Goal: Find specific page/section: Find specific page/section

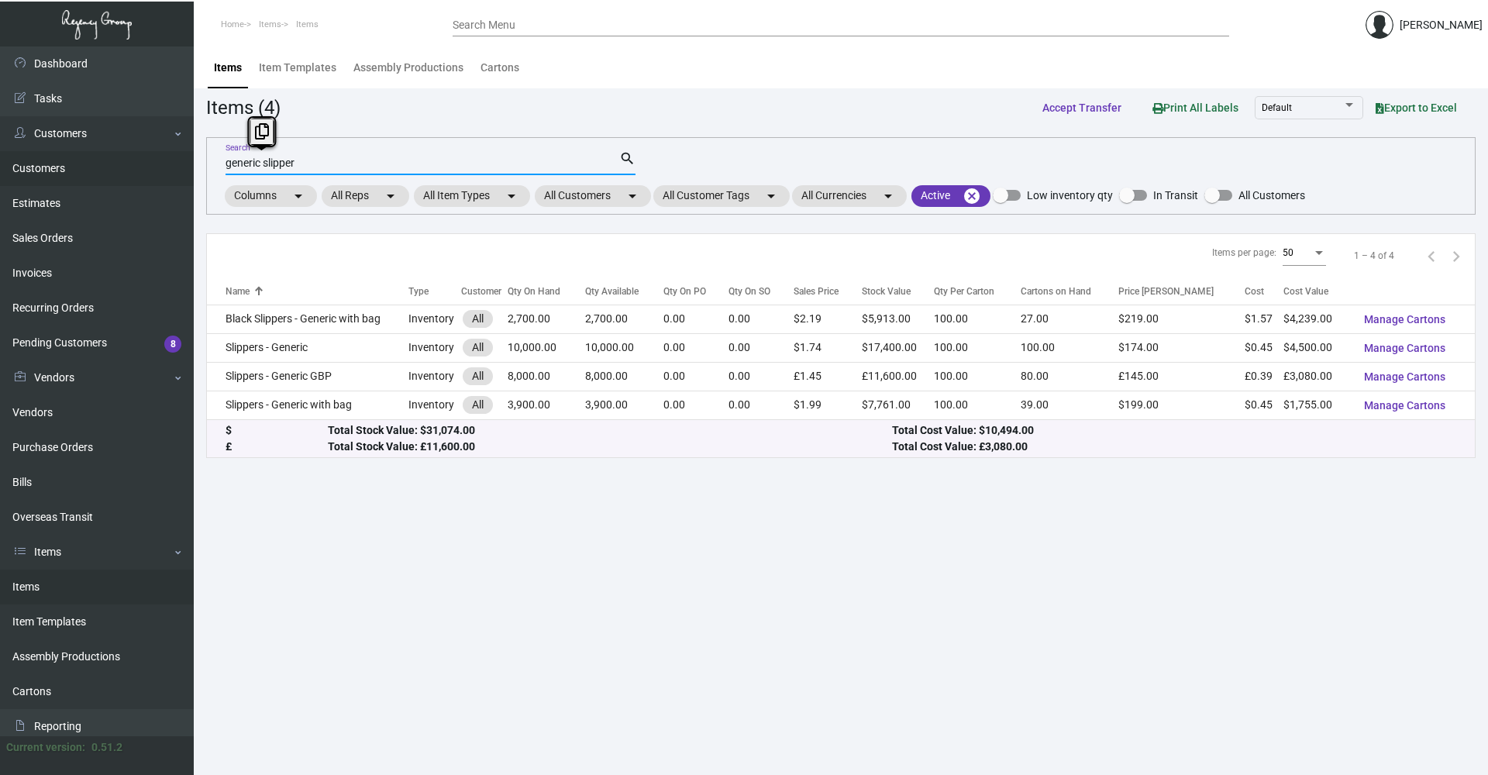
drag, startPoint x: 311, startPoint y: 163, endPoint x: 152, endPoint y: 170, distance: 159.7
click at [152, 170] on div "Dashboard Dashboard Tasks Customers Customers Estimates Sales Orders Invoices R…" at bounding box center [744, 410] width 1488 height 728
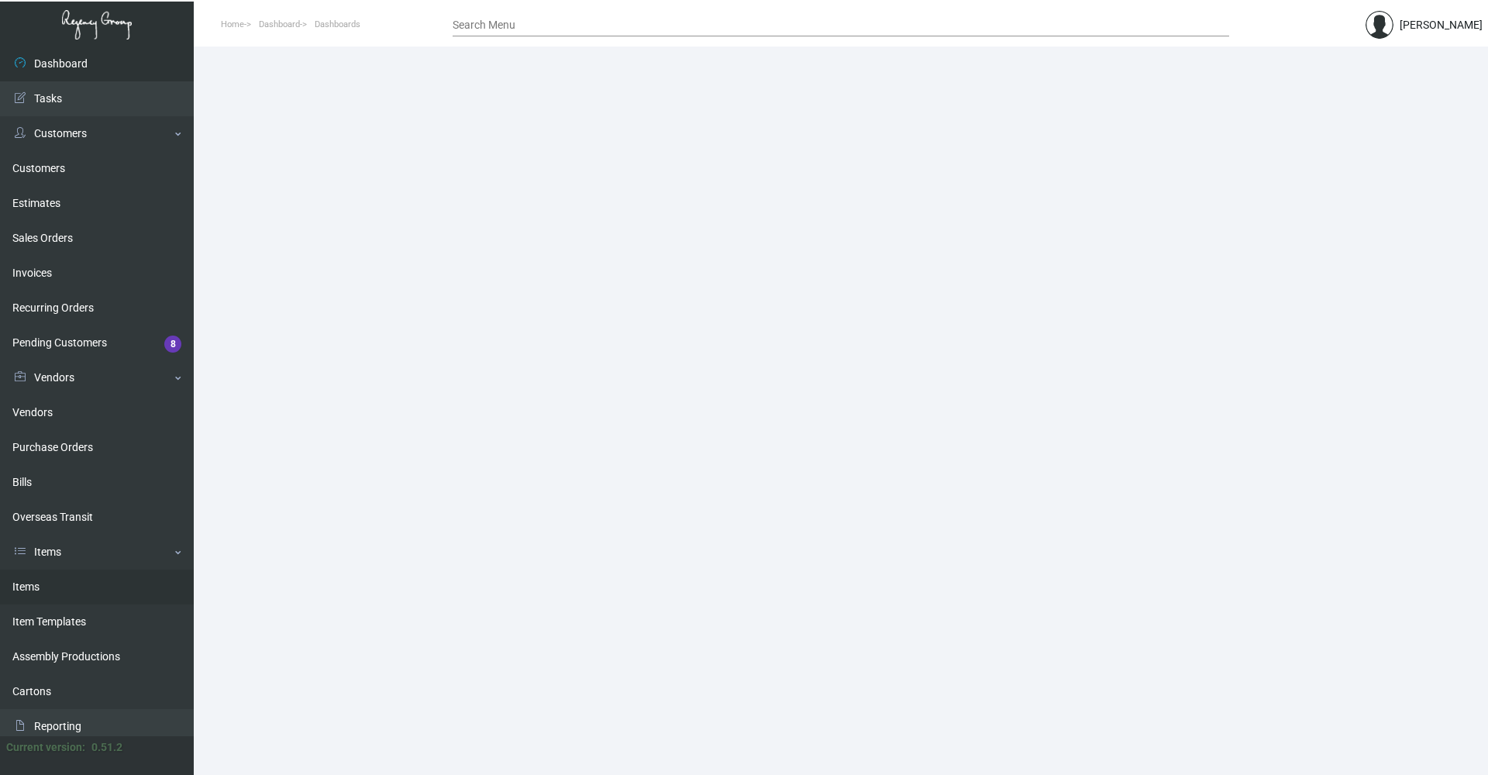
click at [52, 578] on link "Items" at bounding box center [97, 586] width 194 height 35
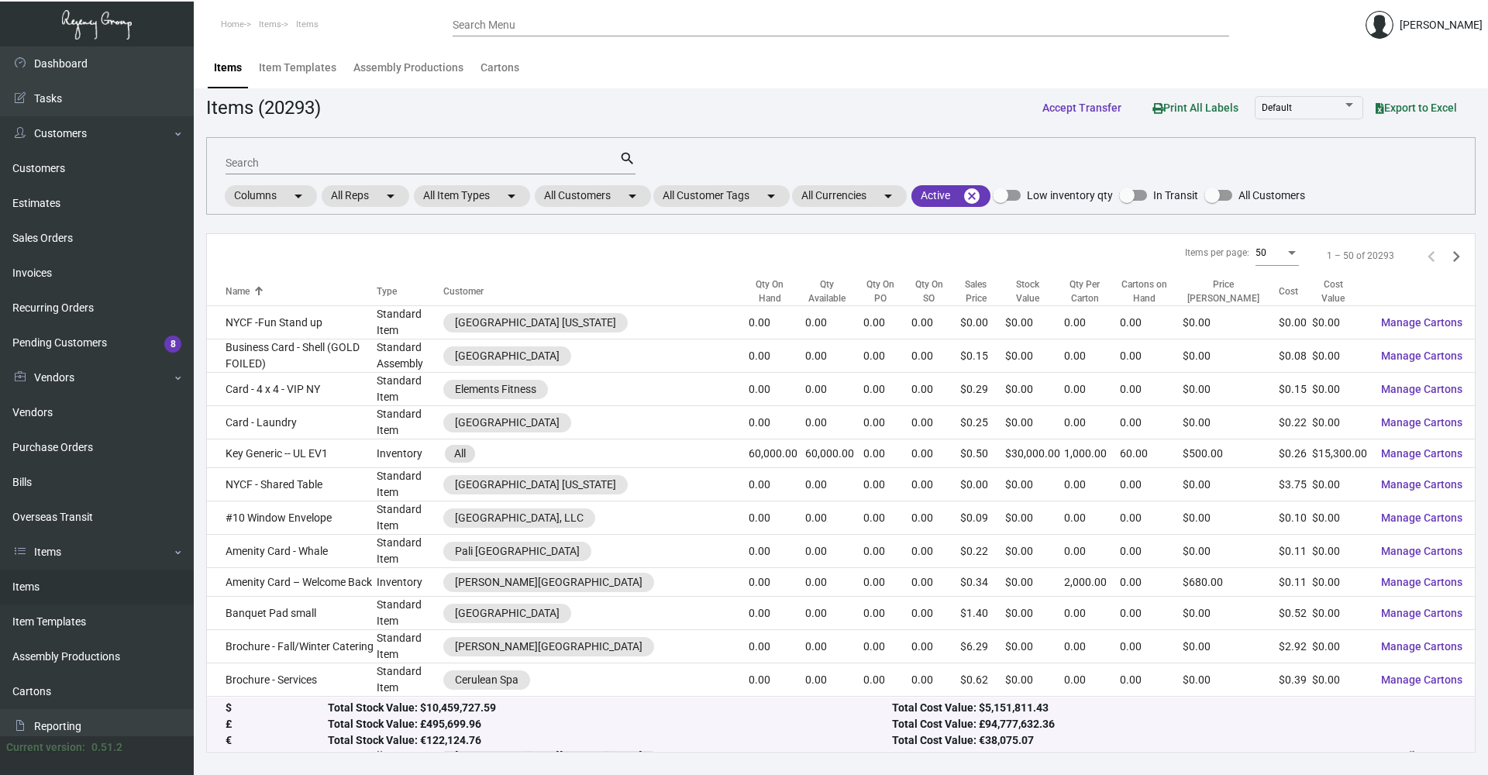
click at [242, 157] on div "Search" at bounding box center [422, 162] width 394 height 24
type input "e"
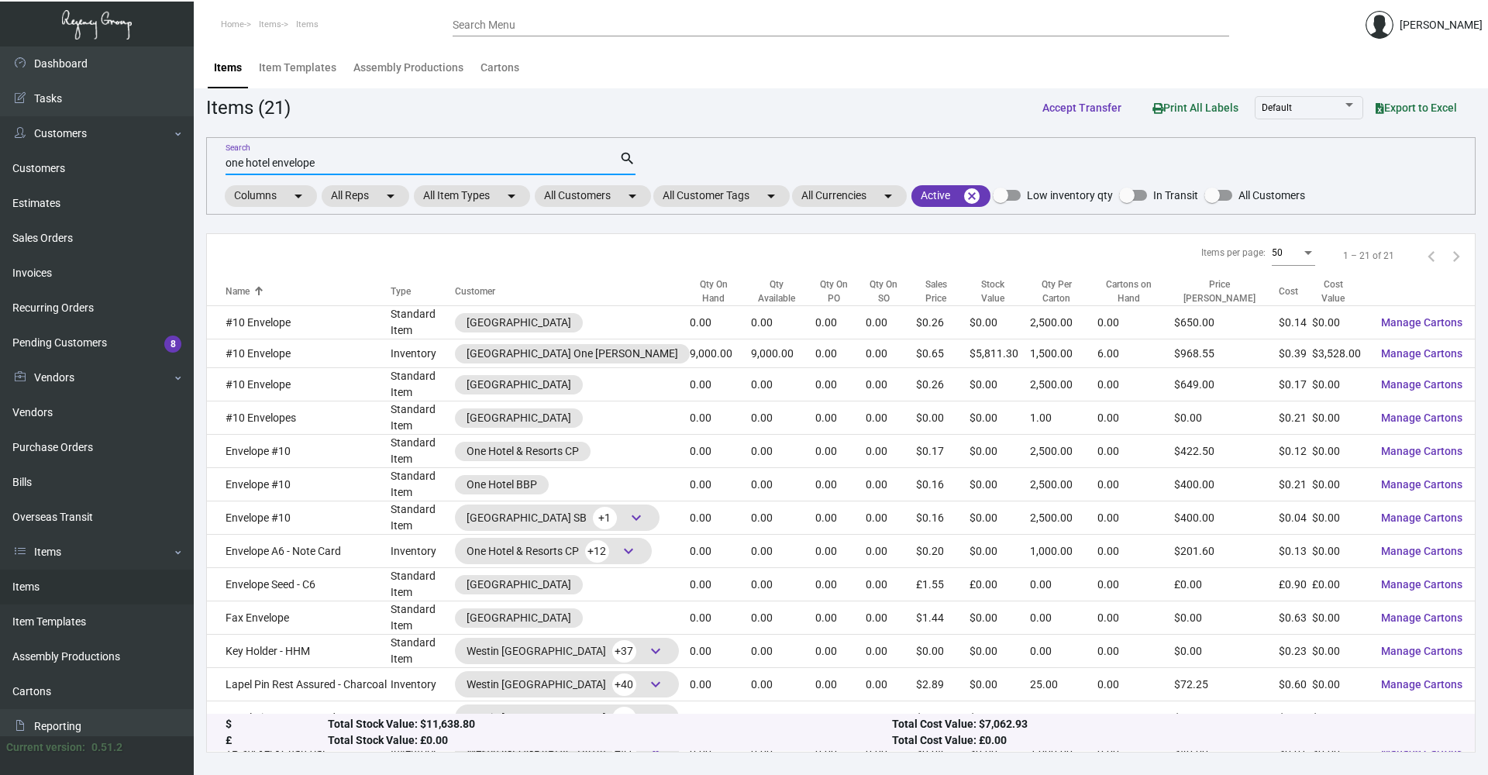
type input "one hotel envelope"
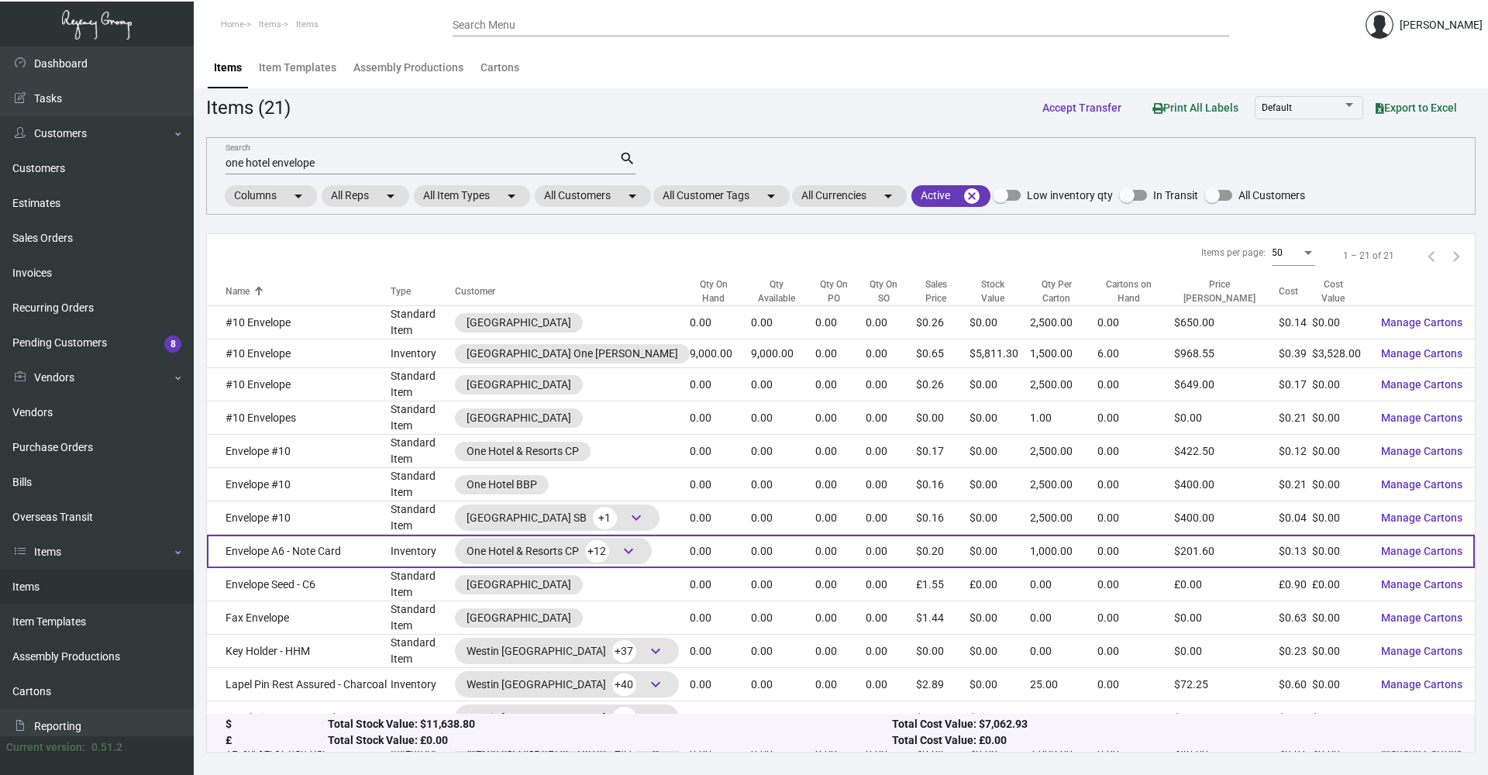
click at [267, 552] on td "Envelope A6 - Note Card" at bounding box center [299, 551] width 184 height 33
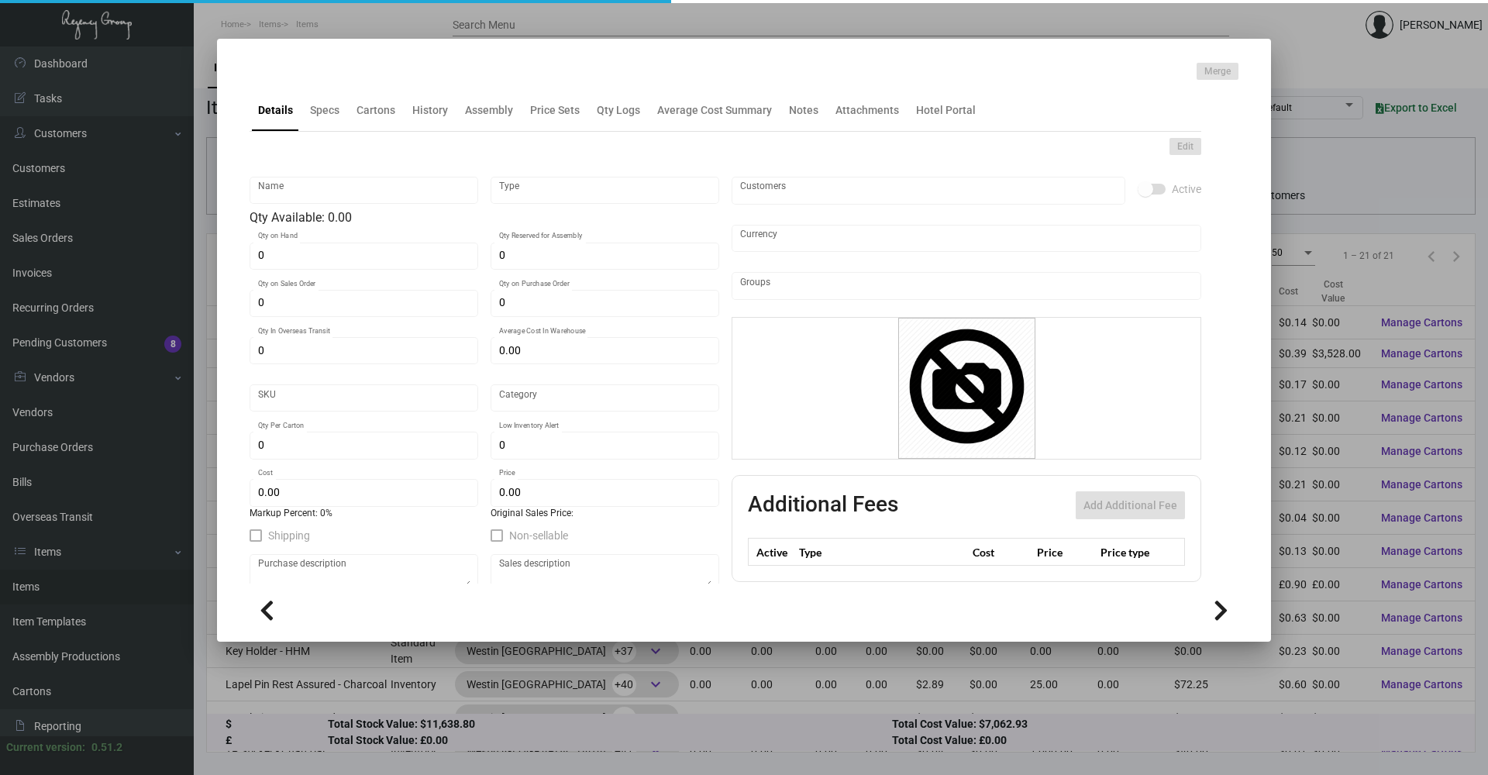
type input "Envelope A6 - Note Card"
type input "Inventory"
type input "$ 0.18908"
type input "35"
type input "Standard"
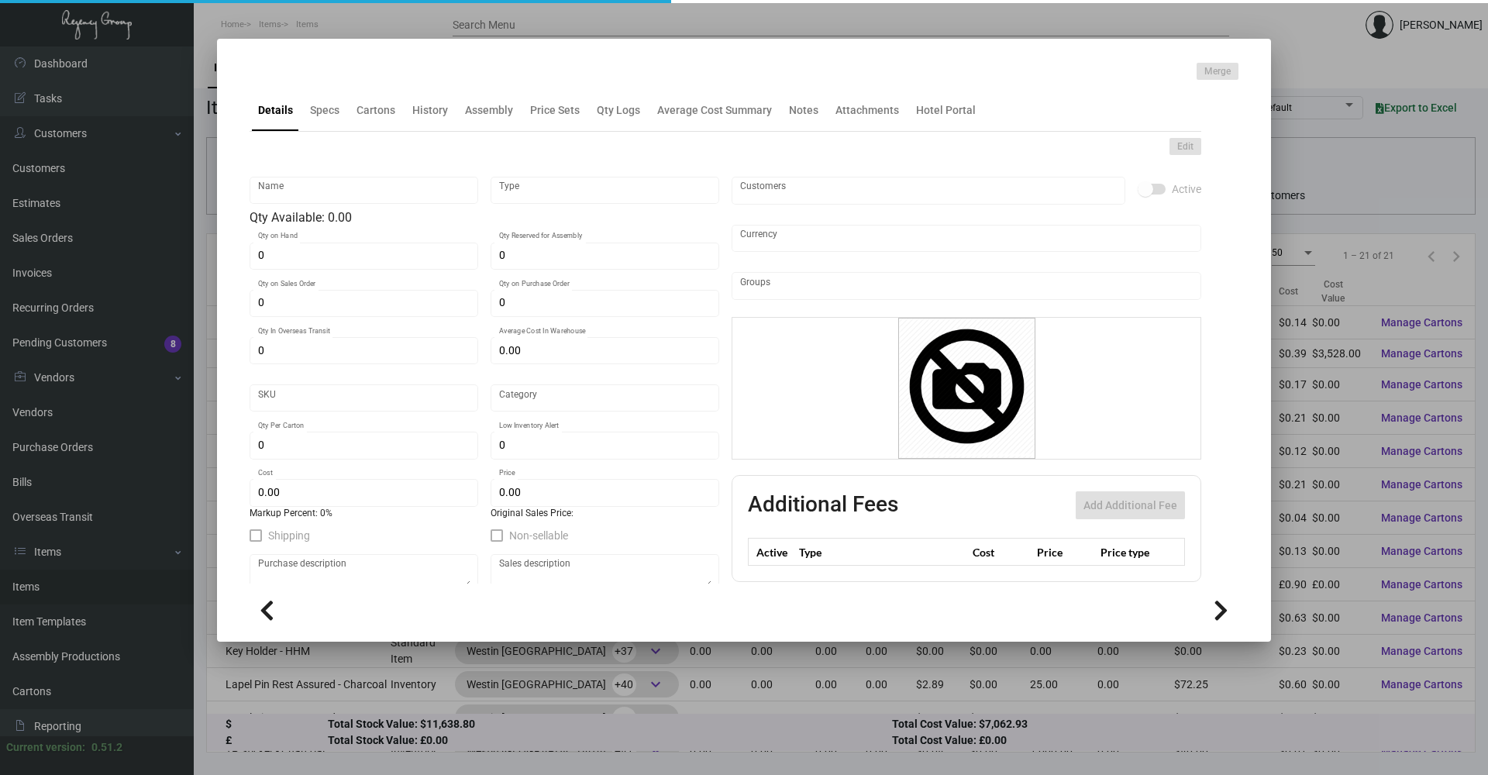
type input "1,000"
type input "$ 0.12605"
type input "$ 0.2016"
type textarea "Unprinted - Neenah , #A-6 Square Flap , Environment Text , 70Lb , Concrete , Ra…"
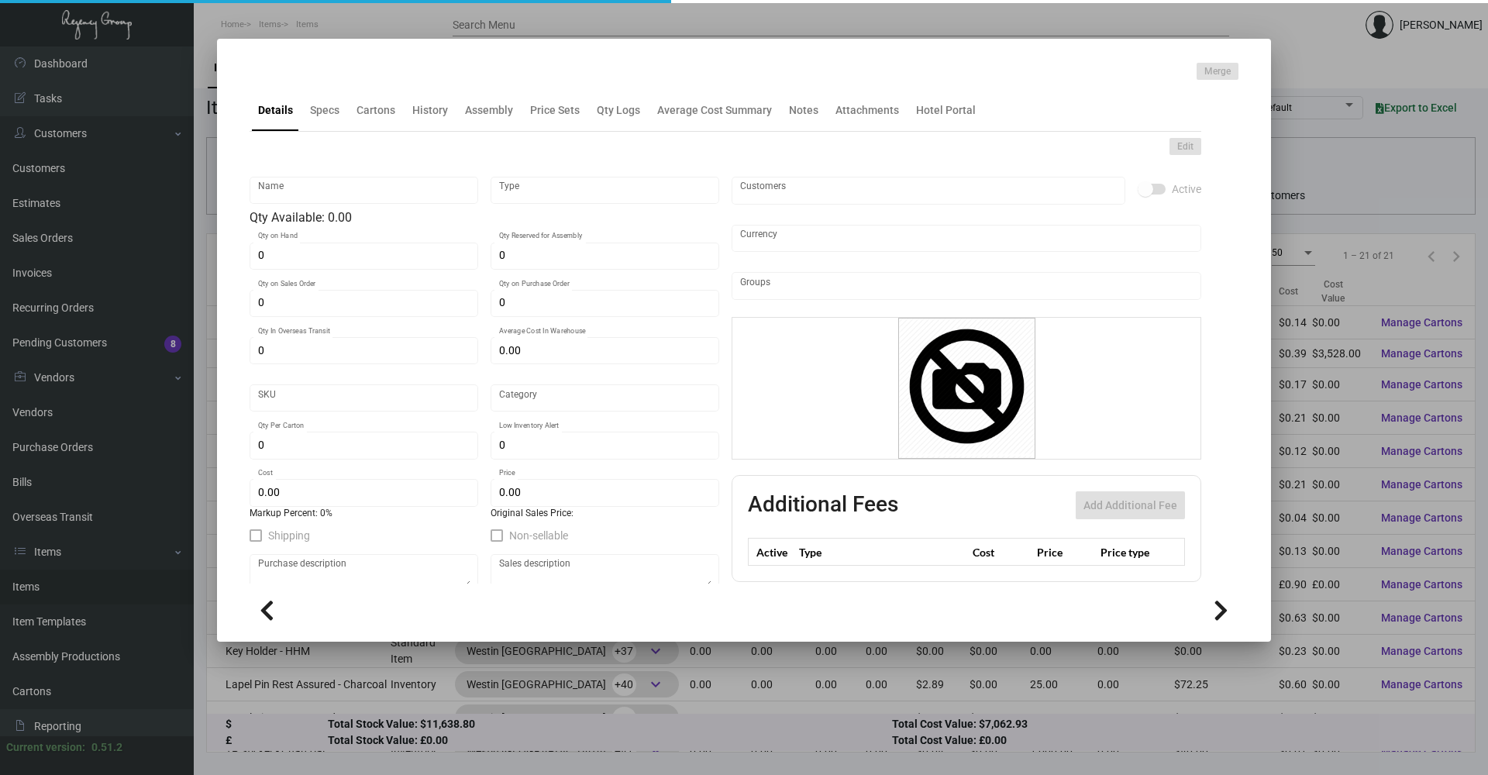
type textarea "Envelope #A-6 Note Card"
checkbox input "true"
type input "United States Dollar $"
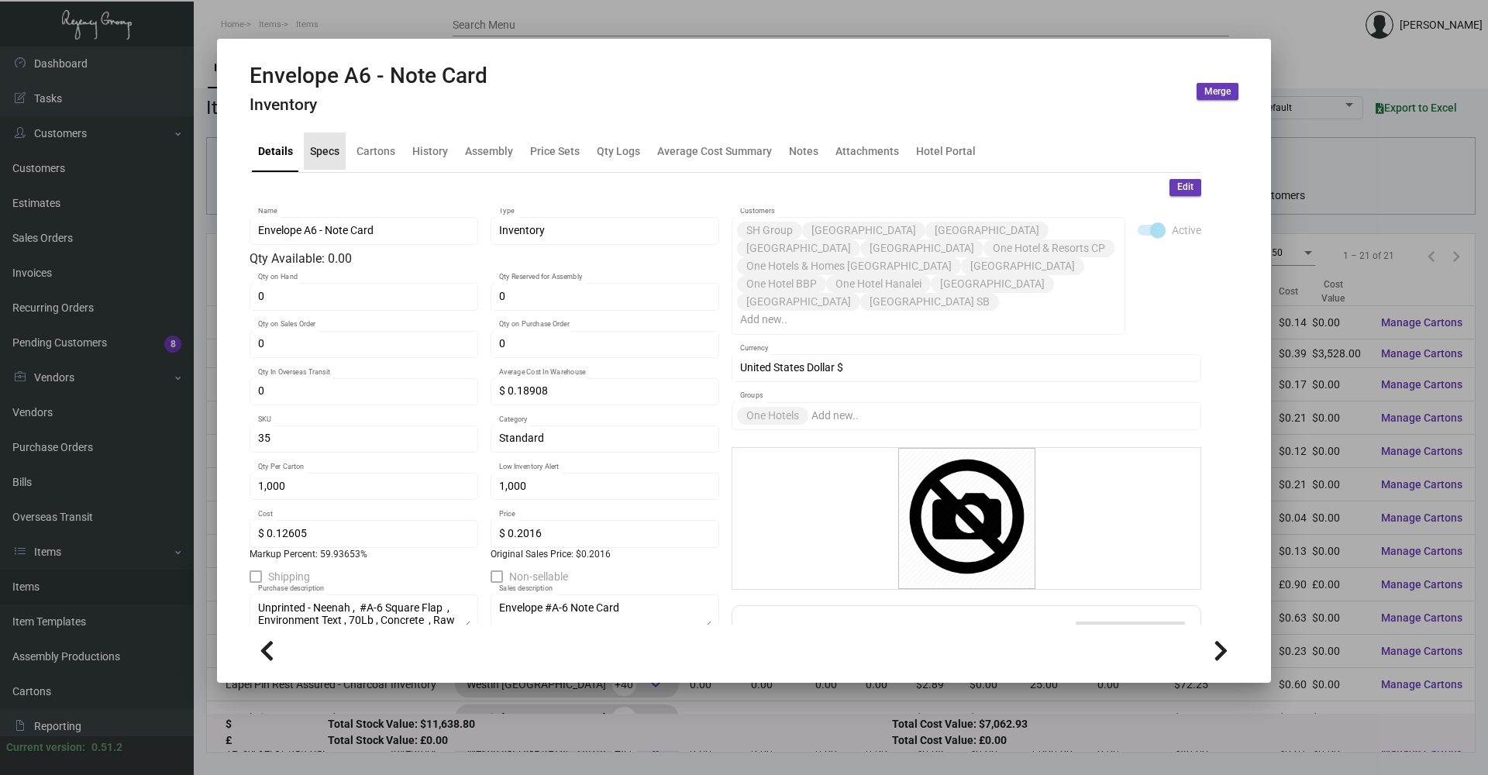
click at [305, 154] on div "Specs" at bounding box center [325, 150] width 42 height 37
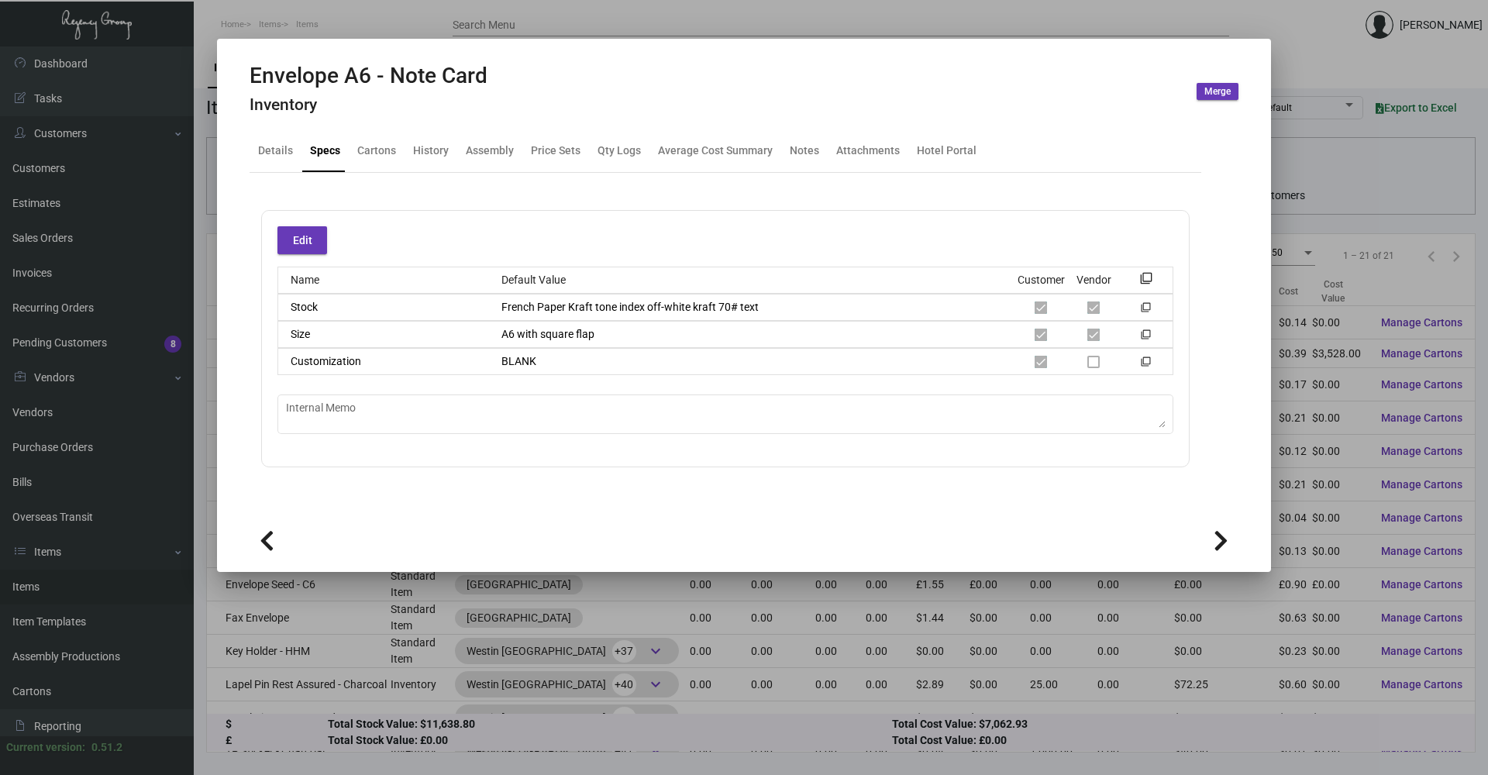
click at [247, 14] on div at bounding box center [744, 387] width 1488 height 775
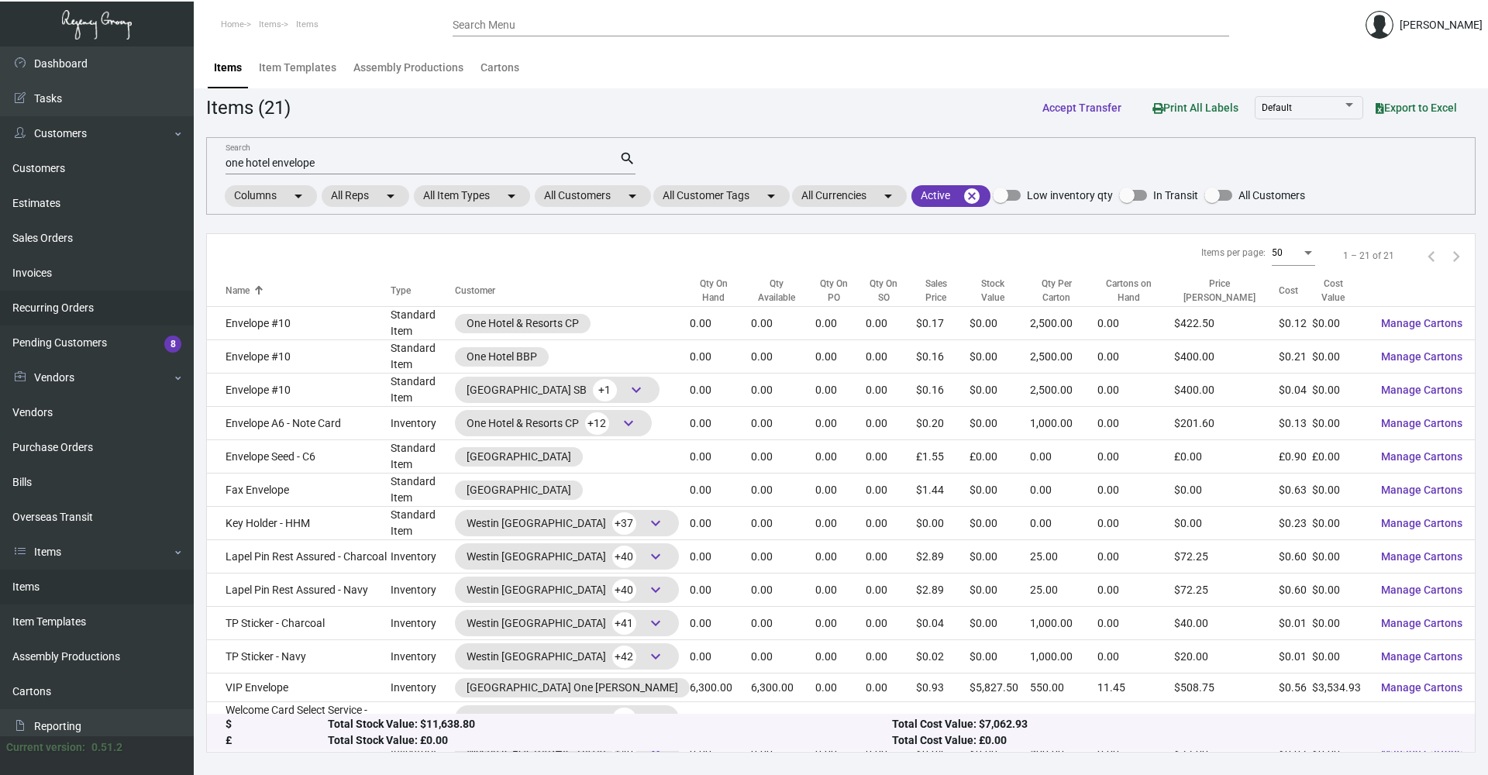
scroll to position [155, 0]
